Goal: Task Accomplishment & Management: Manage account settings

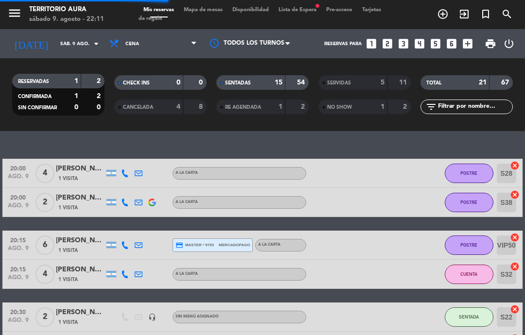
select select "es"
select select "dinner"
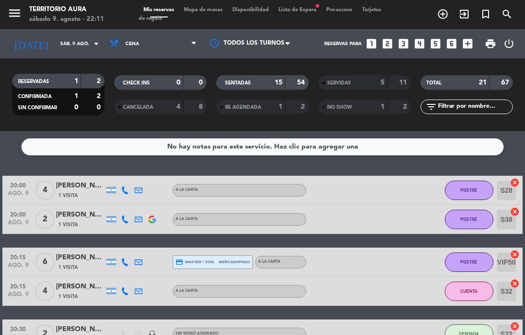
scroll to position [0, 0]
click at [207, 20] on div "Mis reservas Mapa de mesas Disponibilidad Lista de Espera fiber_manual_record P…" at bounding box center [262, 14] width 248 height 17
click at [212, 13] on span "Mapa de mesas" at bounding box center [203, 9] width 49 height 5
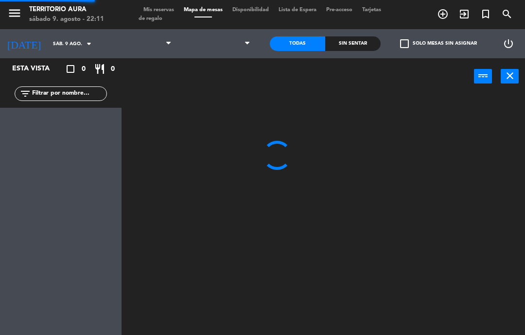
select select "dinner"
select select
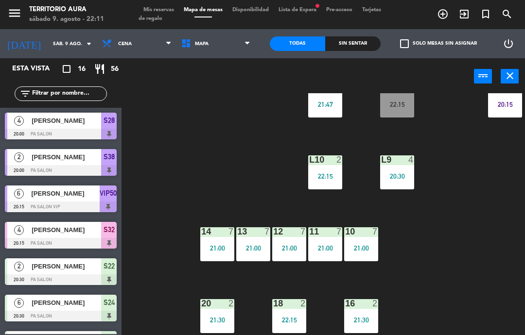
scroll to position [135, 0]
click at [161, 15] on span "Tarjetas de regalo" at bounding box center [259, 14] width 242 height 14
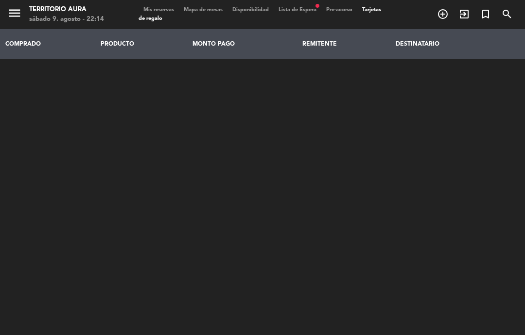
click at [161, 2] on div "menu TERRITORIO AURA sábado 9. agosto - 22:14 Mis reservas Mapa de mesas Dispon…" at bounding box center [262, 14] width 525 height 29
click at [160, 11] on span "Mis reservas" at bounding box center [158, 9] width 40 height 5
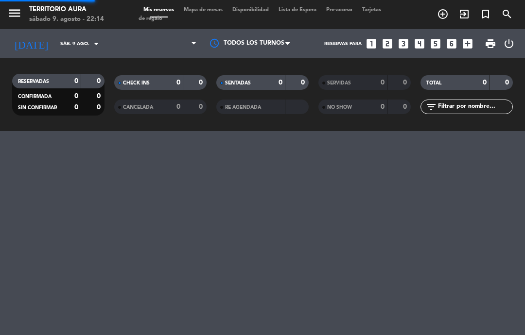
select select "dinner"
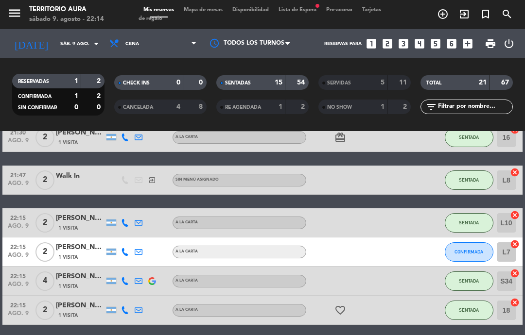
scroll to position [398, 0]
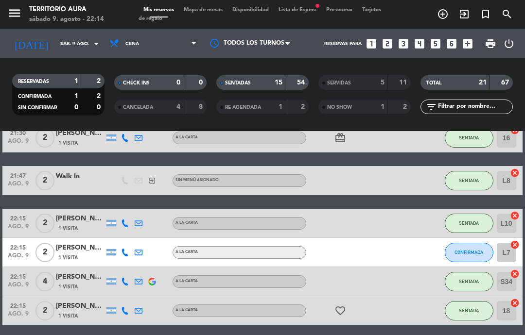
click at [478, 258] on button "CONFIRMADA" at bounding box center [468, 252] width 49 height 19
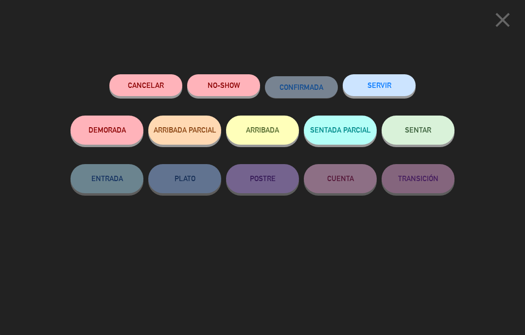
click at [433, 131] on button "SENTAR" at bounding box center [417, 130] width 73 height 29
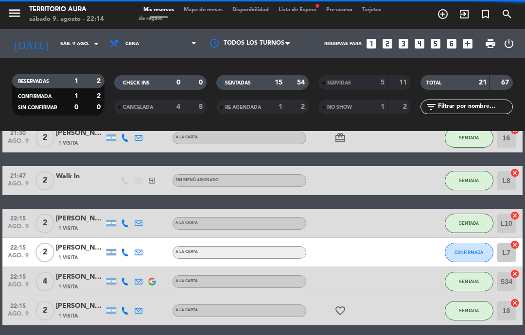
select select "dinner"
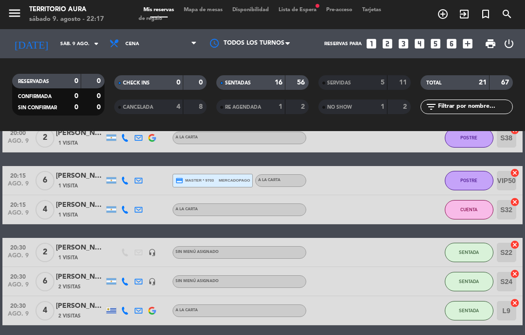
scroll to position [182, 0]
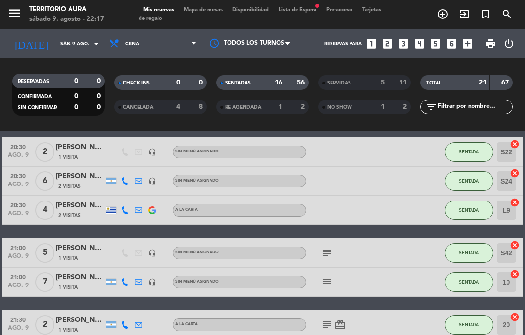
click at [329, 251] on icon "subject" at bounding box center [327, 253] width 12 height 12
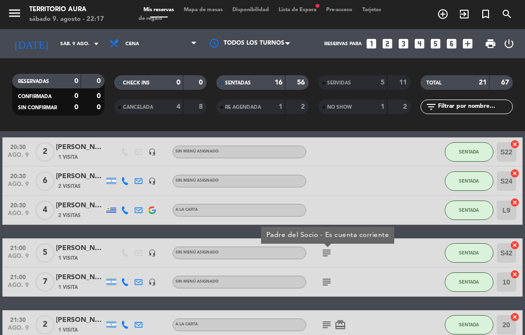
click at [414, 169] on div "20:30 ago. 9 6 [PERSON_NAME] 2 Visitas headset_mic Sin menú asignado SENTADA S2…" at bounding box center [261, 181] width 519 height 29
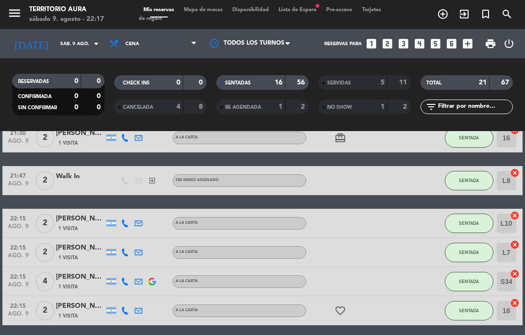
scroll to position [39, 0]
select select "dinner"
